Goal: Navigation & Orientation: Find specific page/section

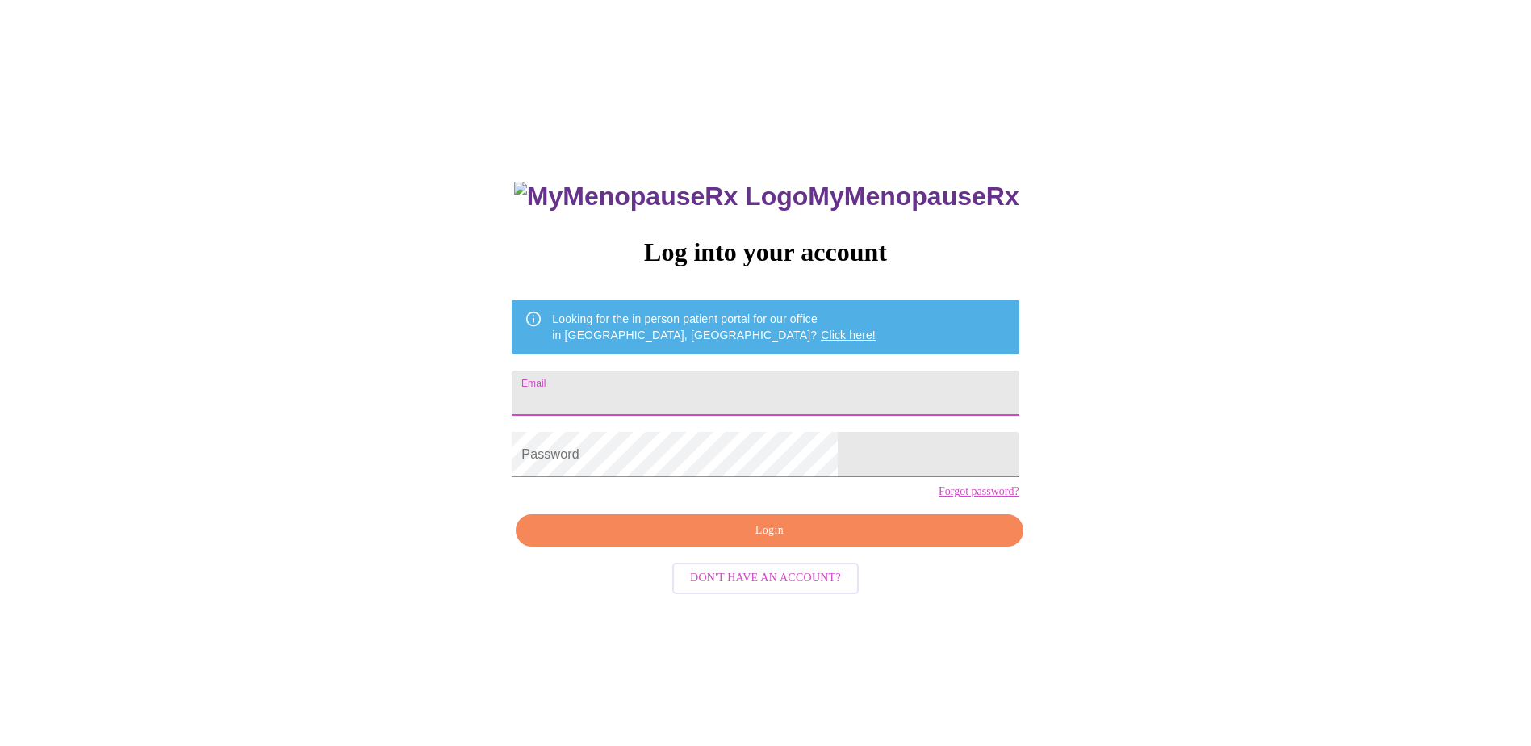
click at [679, 380] on input "Email" at bounding box center [765, 392] width 507 height 45
type input "fox.karielynn@gmail.com"
click at [800, 541] on span "Login" at bounding box center [769, 530] width 470 height 20
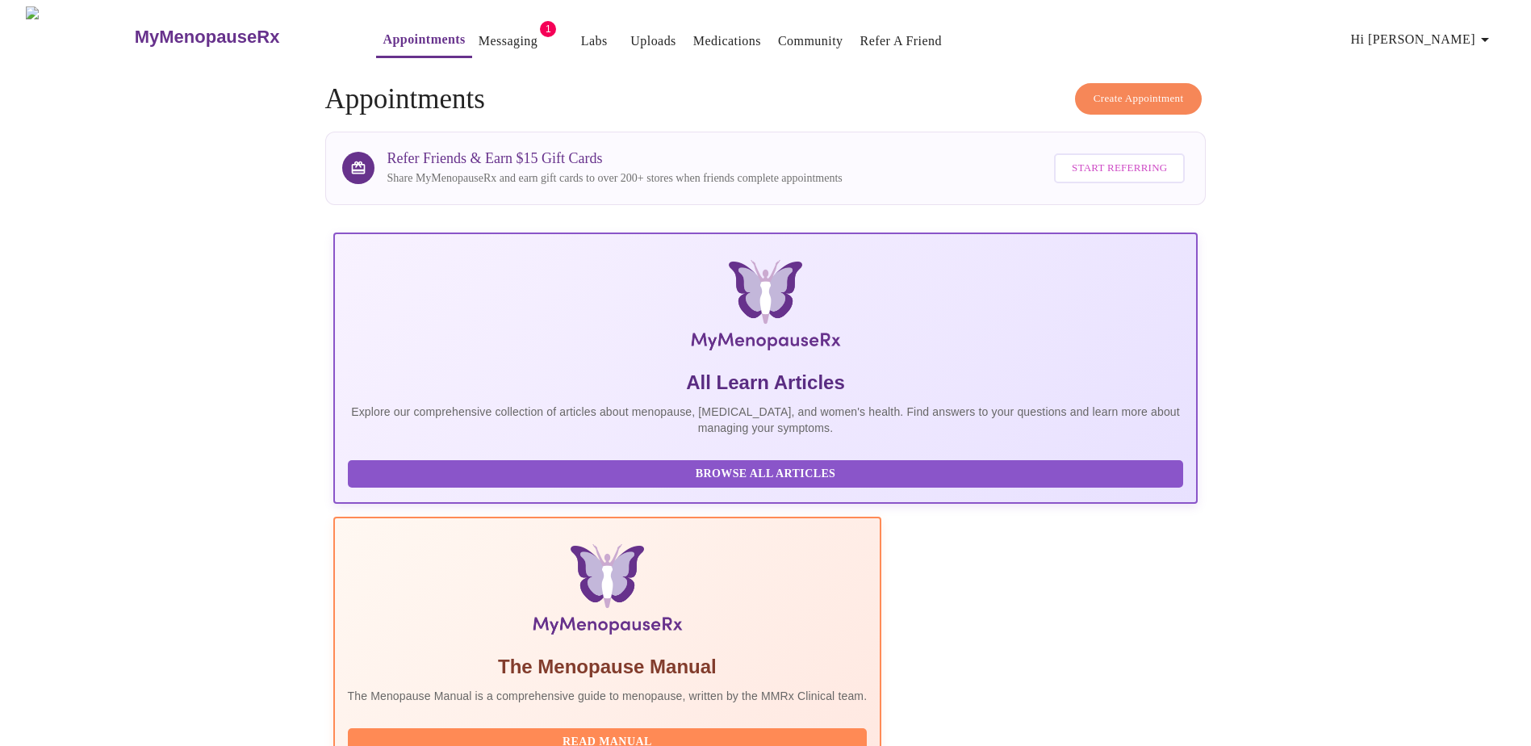
click at [481, 30] on link "Messaging" at bounding box center [508, 41] width 59 height 23
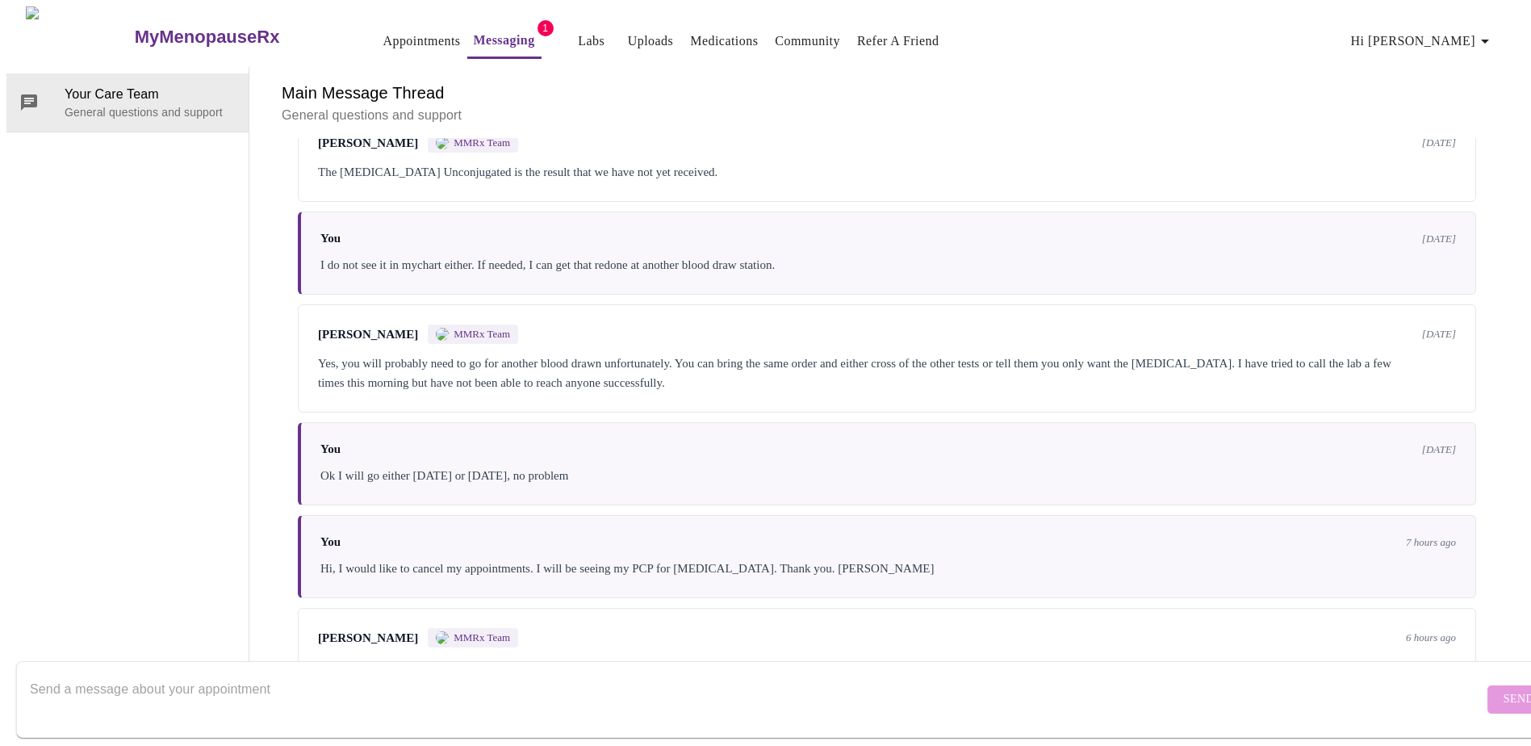
scroll to position [612, 0]
